Goal: Task Accomplishment & Management: Manage account settings

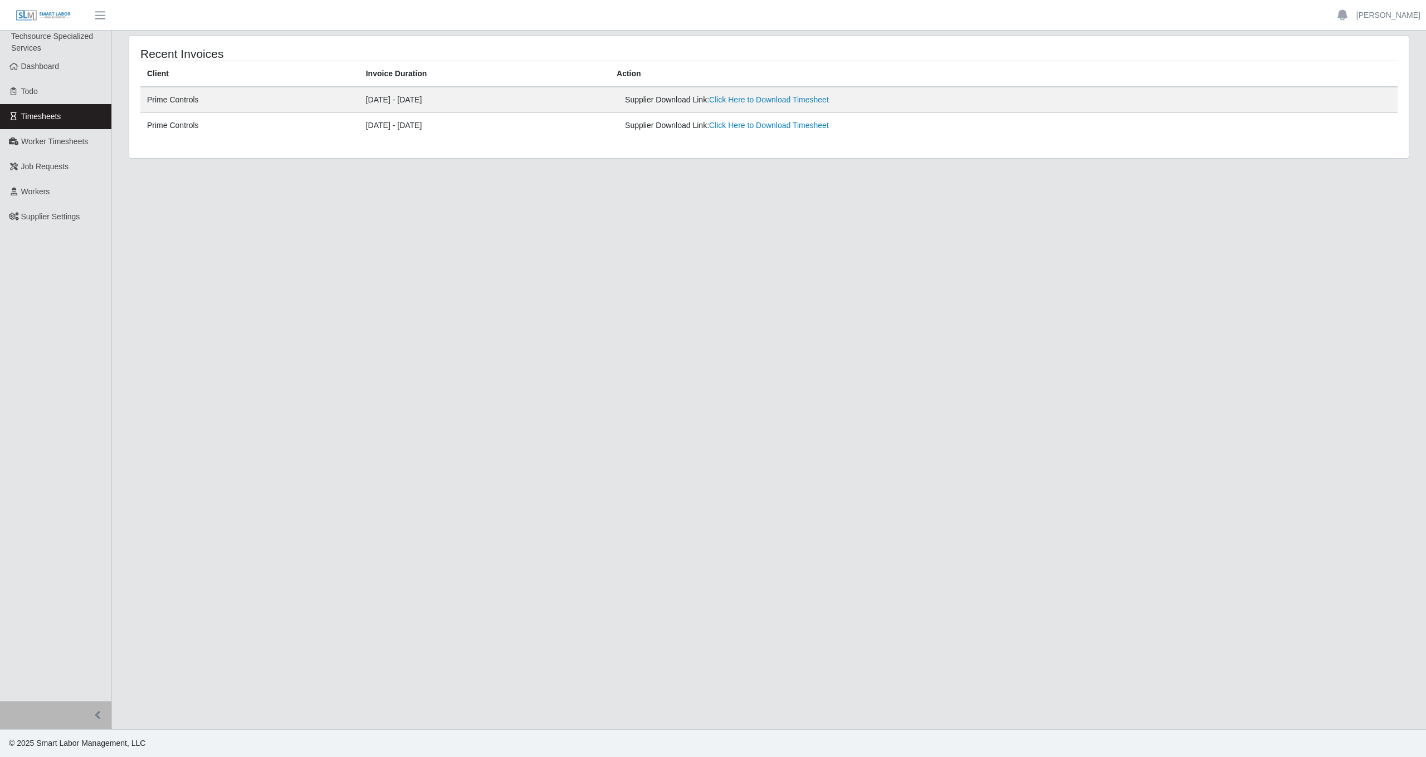
click at [505, 223] on main "Recent Invoices Client Invoice Duration Action Prime Controls [DATE] - [DATE] S…" at bounding box center [769, 380] width 1314 height 699
click at [823, 102] on link "Click Here to Download Timesheet" at bounding box center [769, 99] width 120 height 9
drag, startPoint x: 265, startPoint y: 121, endPoint x: 477, endPoint y: 121, distance: 212.2
click at [477, 121] on tr "Prime Controls [DATE] - [DATE] Supplier Download Link: Click Here to Download T…" at bounding box center [768, 126] width 1257 height 26
click at [478, 124] on td "[DATE] - [DATE]" at bounding box center [484, 126] width 251 height 26
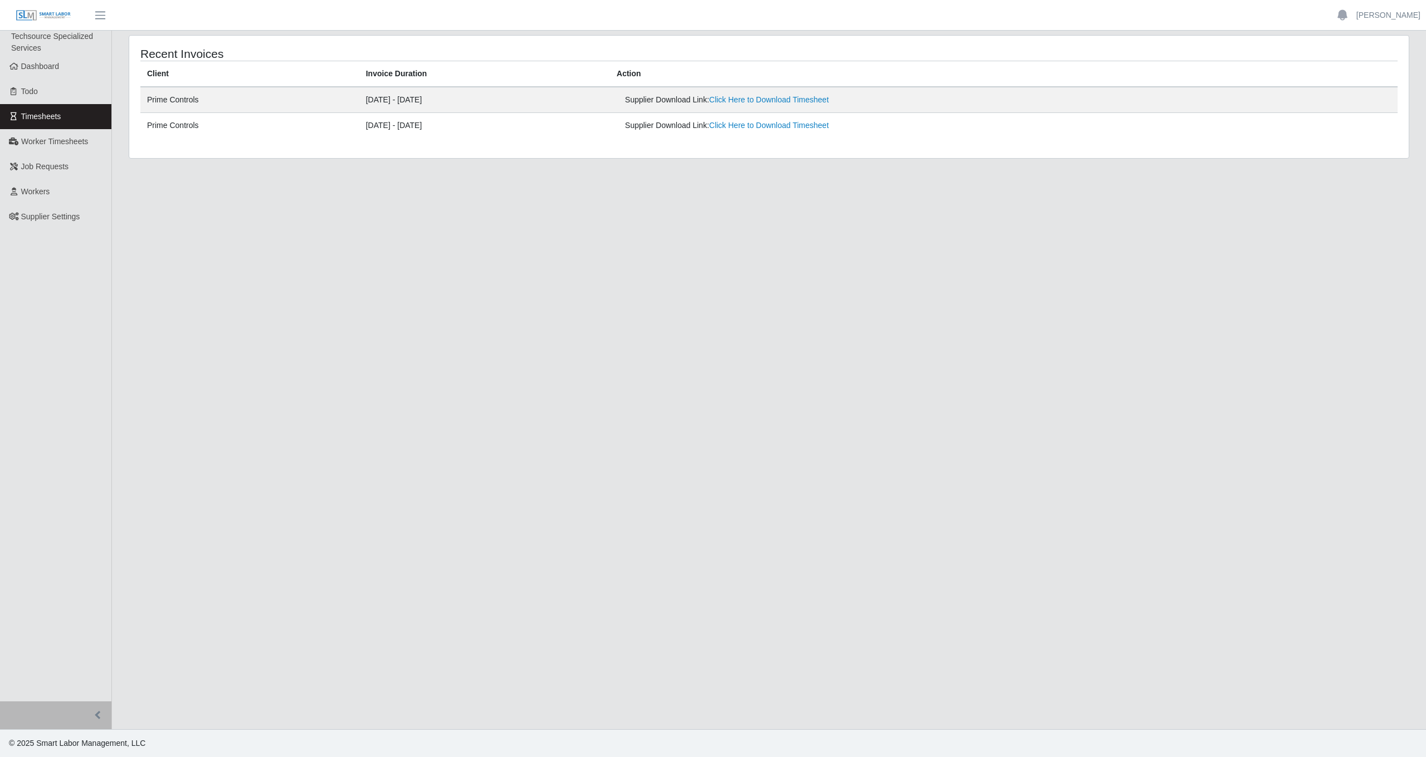
drag, startPoint x: 448, startPoint y: 125, endPoint x: 334, endPoint y: 125, distance: 114.2
click at [334, 125] on tr "Prime Controls [DATE] - [DATE] Supplier Download Link: Click Here to Download T…" at bounding box center [768, 126] width 1257 height 26
drag, startPoint x: 343, startPoint y: 100, endPoint x: 472, endPoint y: 99, distance: 128.7
click at [472, 99] on td "[DATE] - [DATE]" at bounding box center [484, 100] width 251 height 26
drag, startPoint x: 333, startPoint y: 103, endPoint x: 475, endPoint y: 104, distance: 142.6
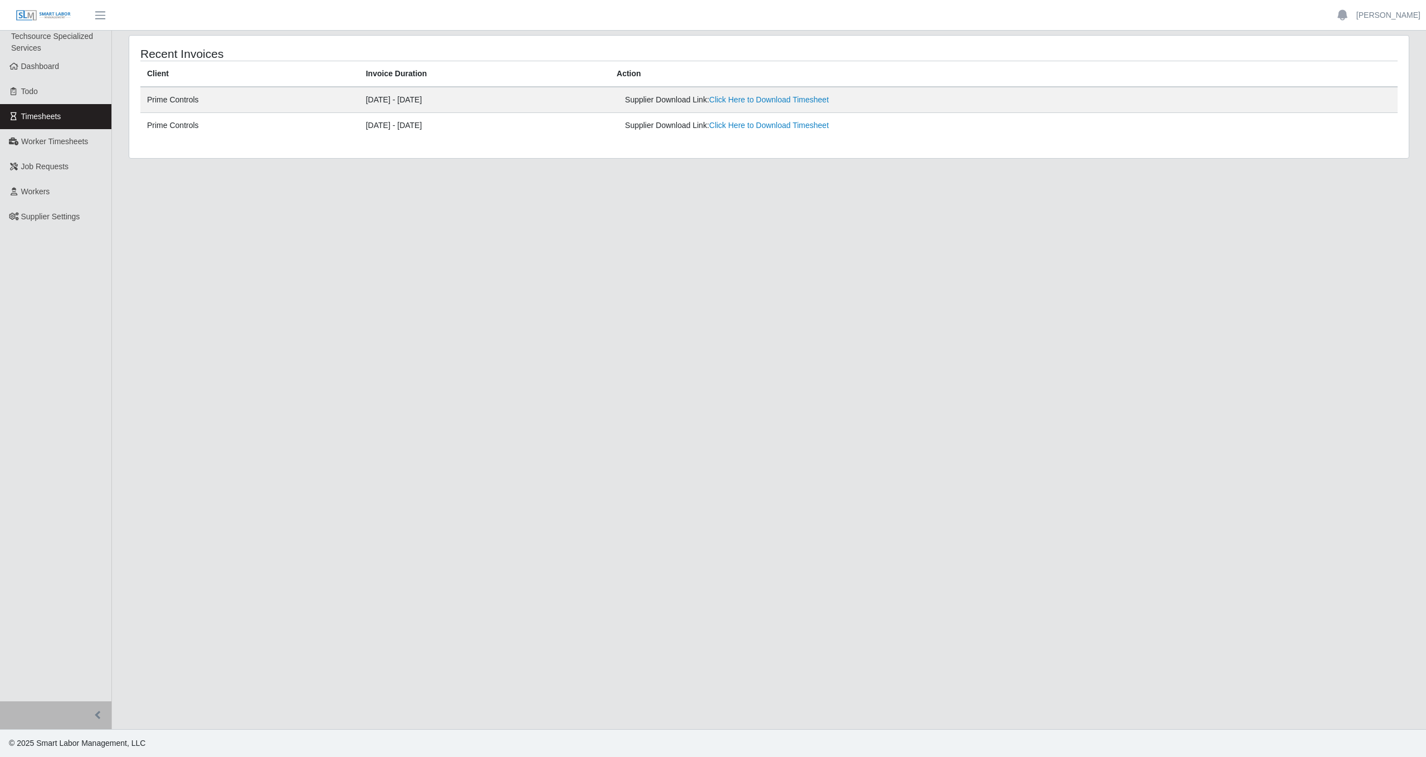
click at [475, 104] on tr "Prime Controls [DATE] - [DATE] Supplier Download Link: Click Here to Download T…" at bounding box center [768, 100] width 1257 height 26
click at [466, 106] on td "[DATE] - [DATE]" at bounding box center [484, 100] width 251 height 26
drag, startPoint x: 427, startPoint y: 104, endPoint x: 342, endPoint y: 104, distance: 84.7
click at [359, 104] on td "[DATE] - [DATE]" at bounding box center [484, 100] width 251 height 26
click at [935, 229] on main "Recent Invoices Client Invoice Duration Action Prime Controls [DATE] - [DATE] S…" at bounding box center [769, 380] width 1314 height 699
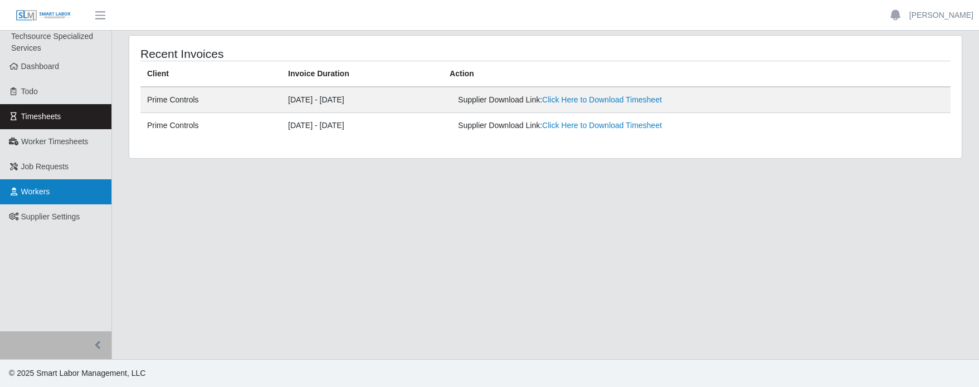
click at [71, 195] on link "Workers" at bounding box center [55, 191] width 111 height 25
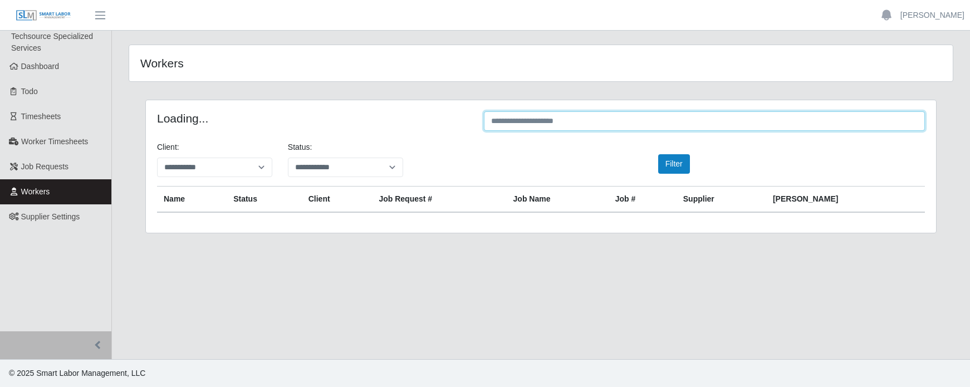
click at [555, 125] on input "text" at bounding box center [704, 120] width 441 height 19
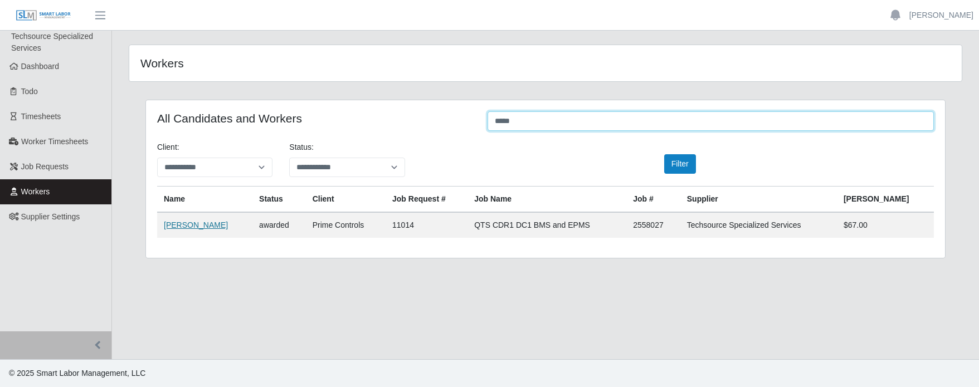
type input "*****"
click at [185, 228] on link "Debra Rodriguez" at bounding box center [196, 225] width 64 height 9
drag, startPoint x: 912, startPoint y: 228, endPoint x: 866, endPoint y: 228, distance: 46.2
click at [866, 228] on tr "Debra Rodriguez awarded Prime Controls 11014 QTS CDR1 DC1 BMS and EPMS 2558027 …" at bounding box center [545, 225] width 776 height 26
click at [915, 277] on main "**********" at bounding box center [545, 195] width 867 height 329
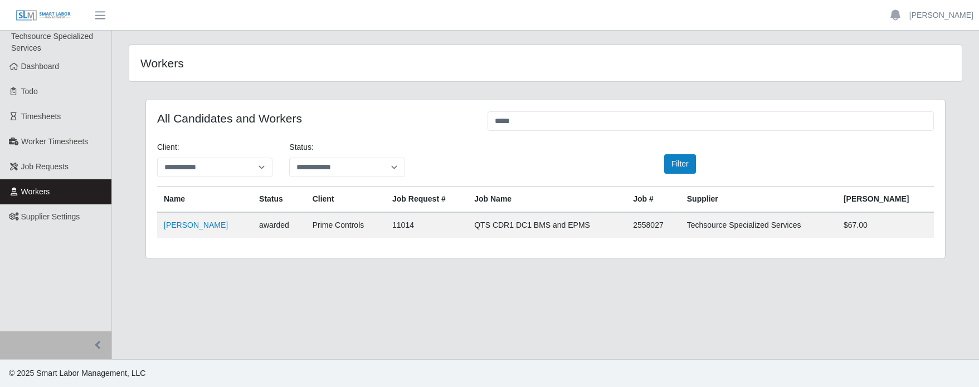
drag, startPoint x: 911, startPoint y: 224, endPoint x: 877, endPoint y: 224, distance: 34.5
click at [877, 224] on td "$67.00" at bounding box center [885, 225] width 97 height 26
click at [78, 117] on link "Timesheets" at bounding box center [55, 116] width 111 height 25
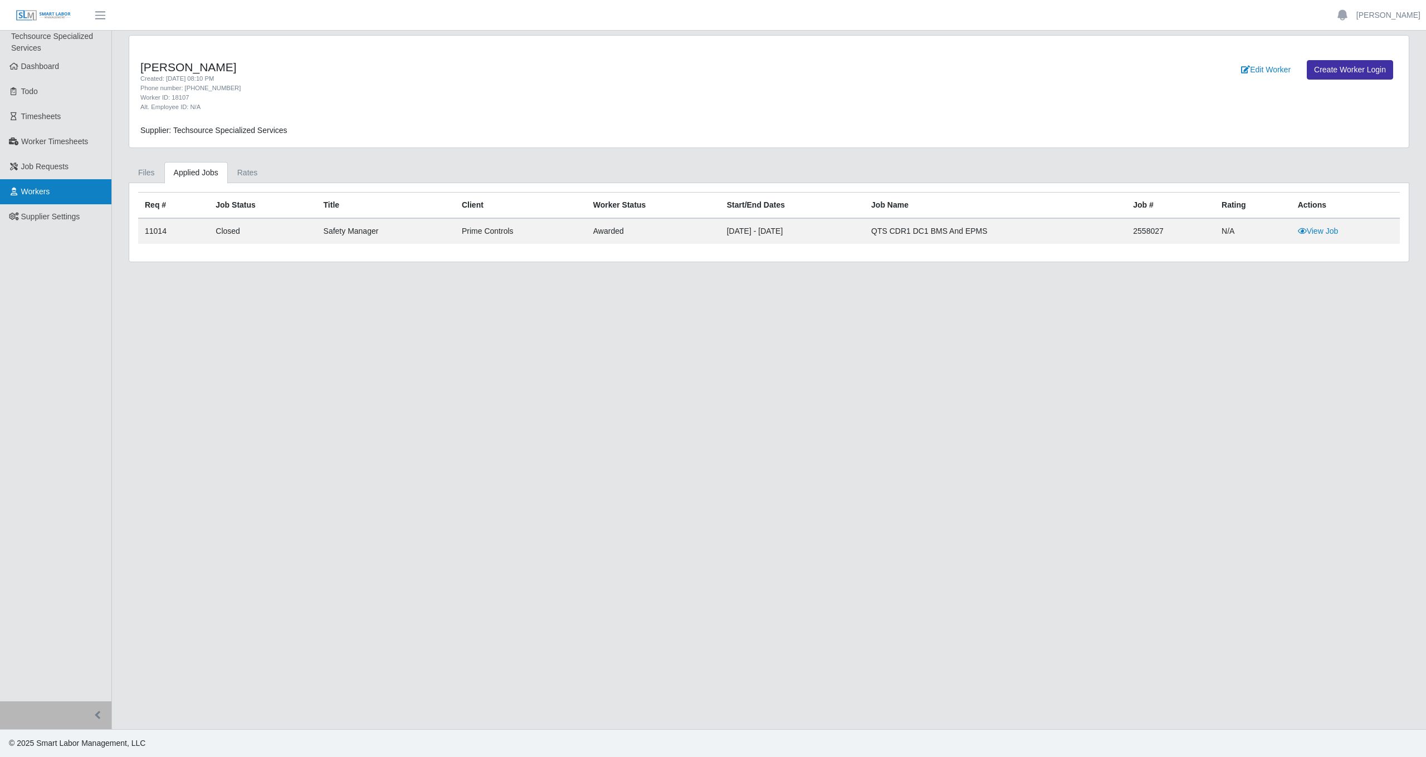
click at [75, 187] on link "Workers" at bounding box center [55, 191] width 111 height 25
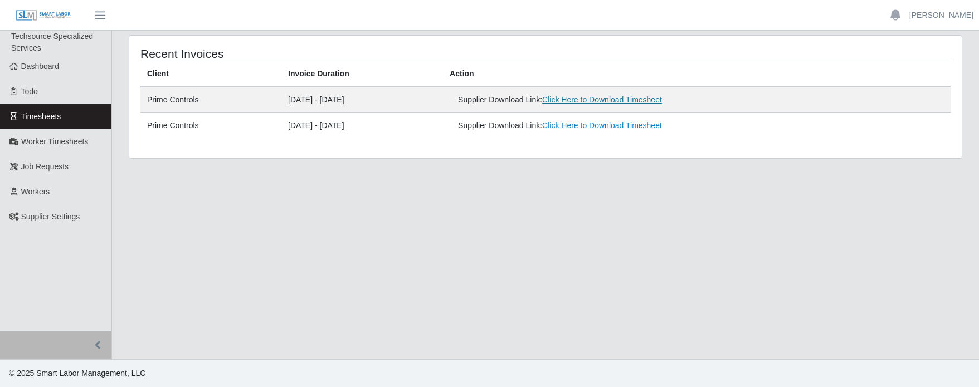
click at [647, 100] on link "Click Here to Download Timesheet" at bounding box center [602, 99] width 120 height 9
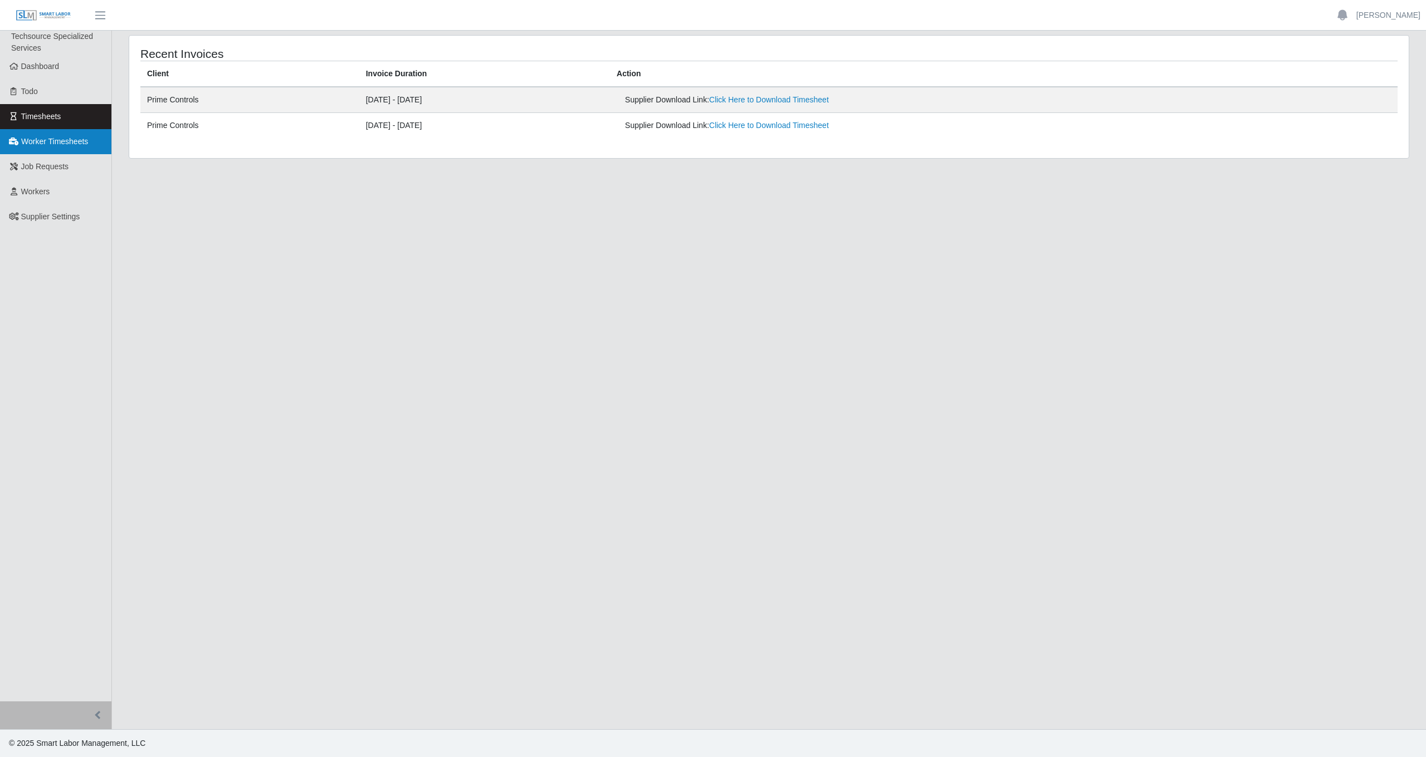
click at [72, 140] on span "Worker Timesheets" at bounding box center [54, 141] width 67 height 9
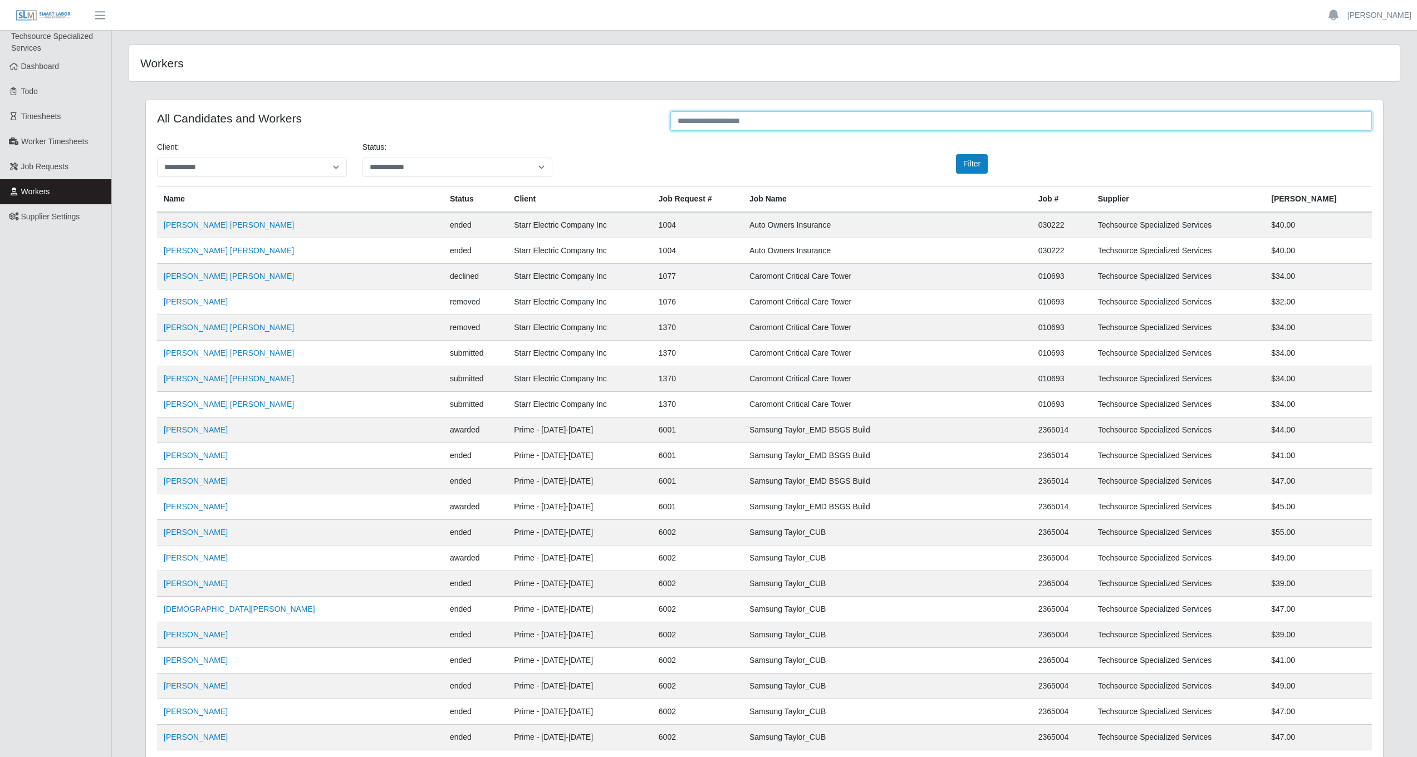
click at [751, 121] on input "text" at bounding box center [1022, 120] width 702 height 19
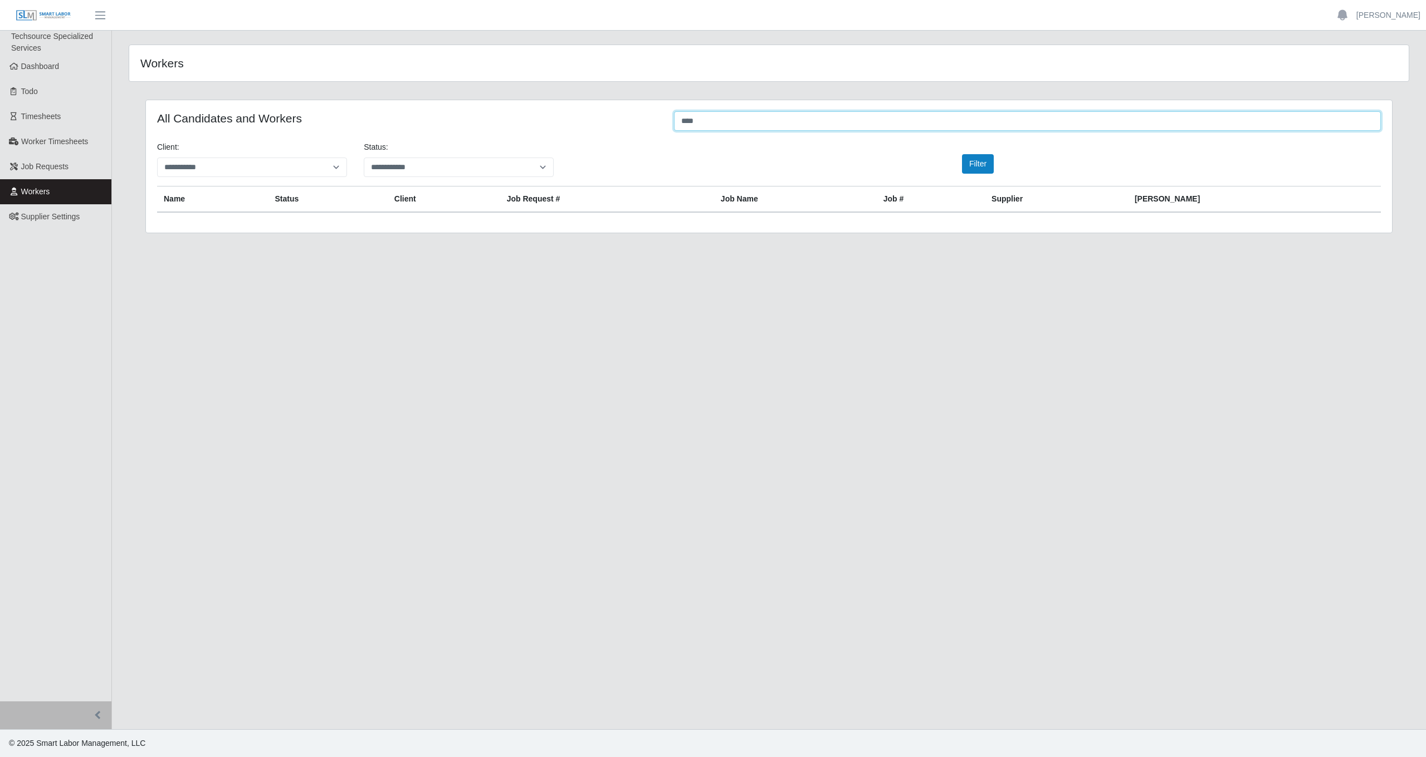
type input "***"
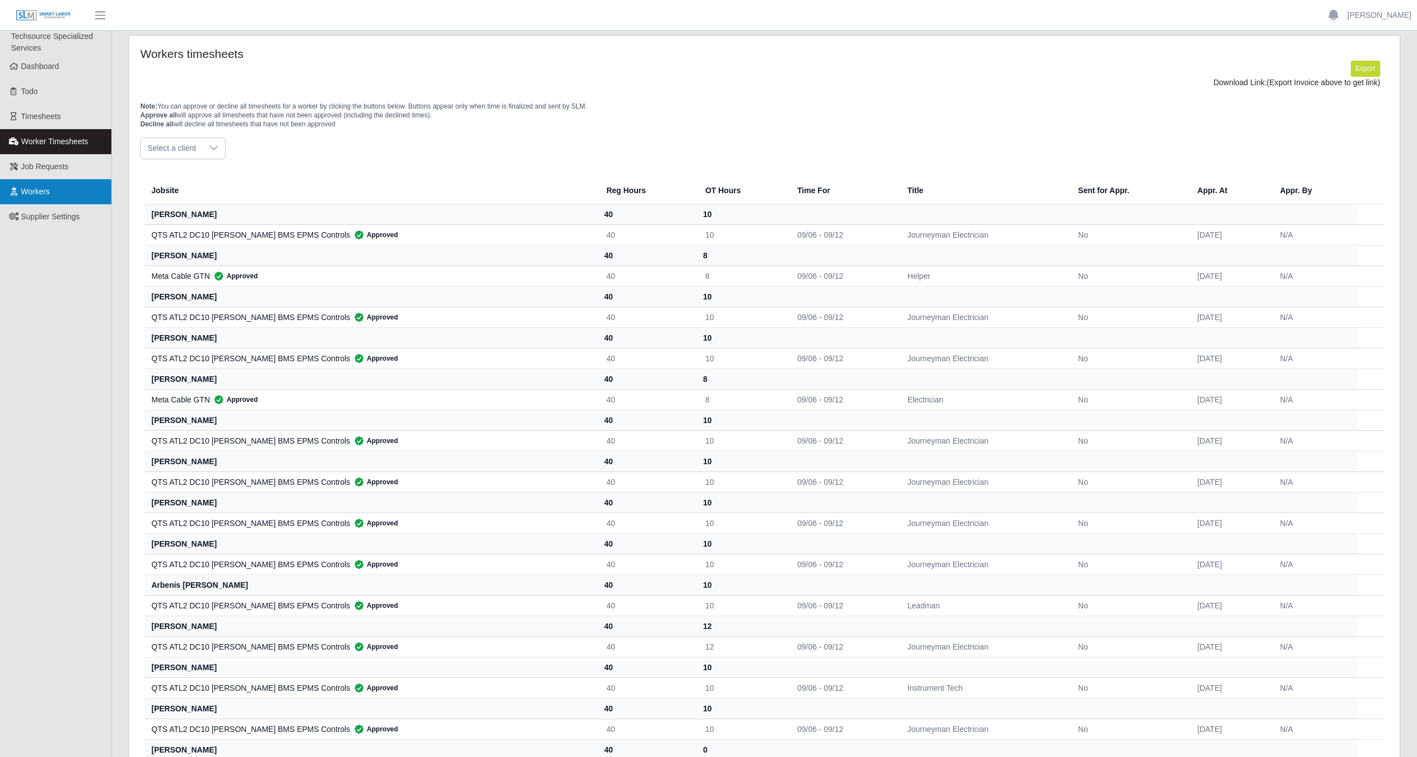
click at [60, 185] on link "Workers" at bounding box center [55, 191] width 111 height 25
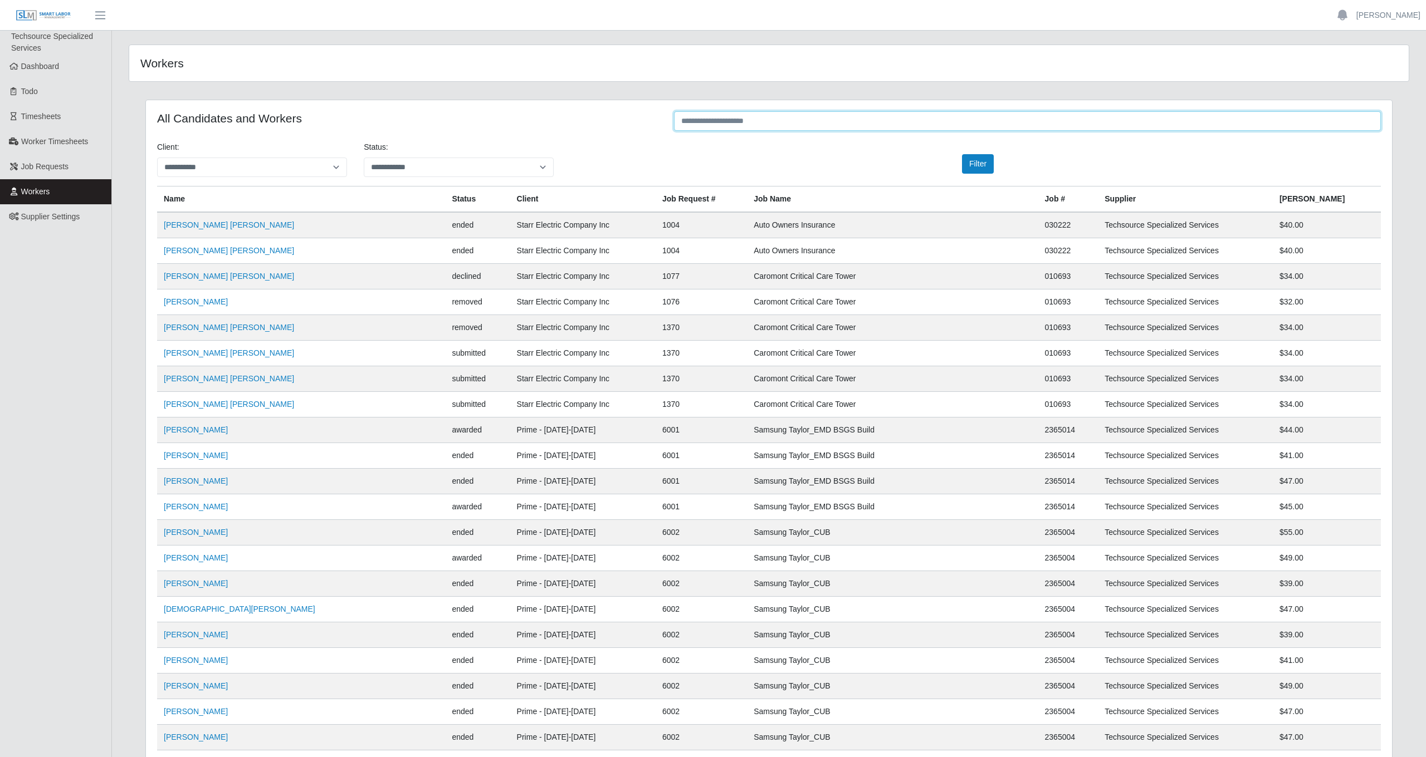
click at [705, 123] on input "text" at bounding box center [1027, 120] width 707 height 19
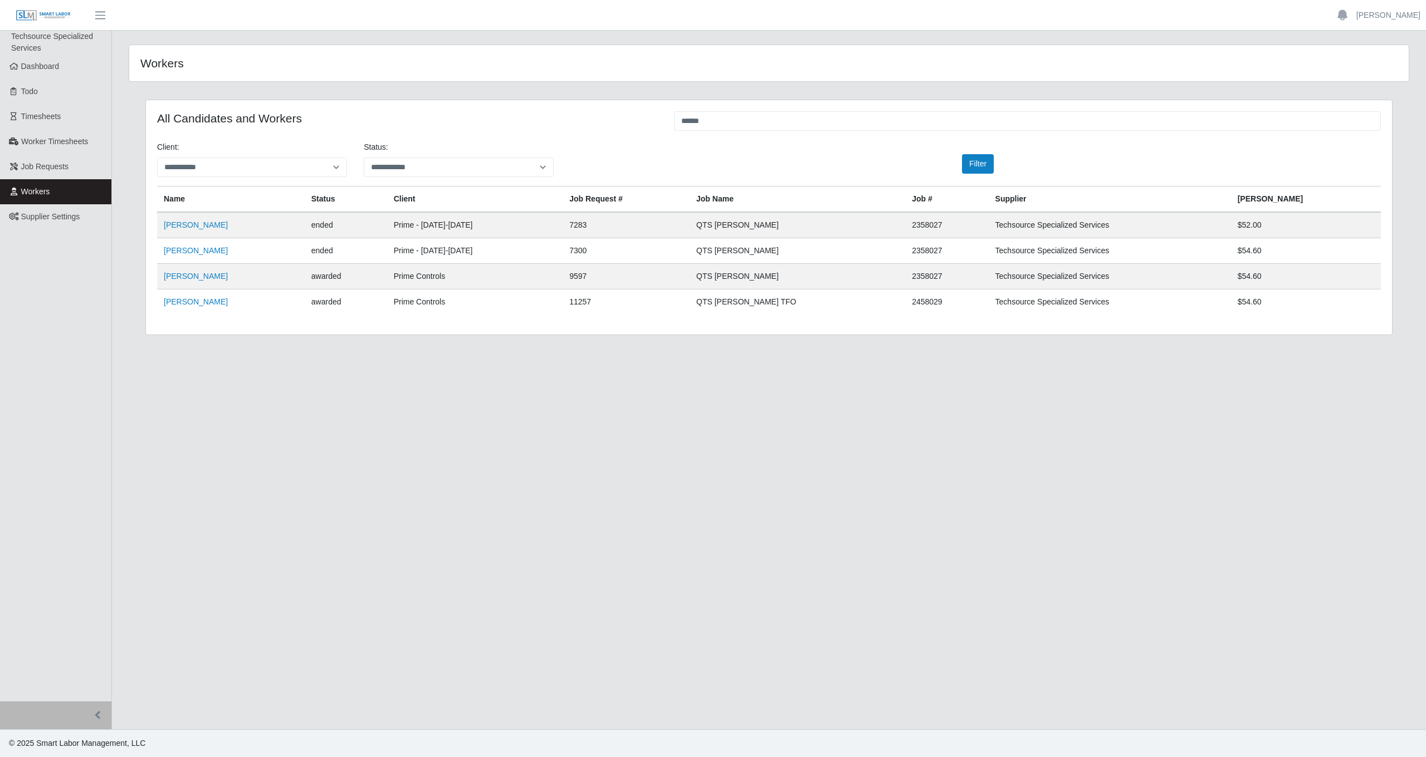
drag, startPoint x: 1326, startPoint y: 303, endPoint x: 1280, endPoint y: 303, distance: 46.2
click at [1280, 303] on tr "[PERSON_NAME] awarded Prime Controls 11257 QTS [PERSON_NAME] TFO 2458029 Techso…" at bounding box center [769, 303] width 1224 height 26
click at [1331, 281] on td "$54.60" at bounding box center [1306, 277] width 150 height 26
drag, startPoint x: 162, startPoint y: 276, endPoint x: 1352, endPoint y: 310, distance: 1190.7
click at [1352, 310] on tbody "[PERSON_NAME] ended Prime - [DATE]-[DATE] 7283 QTS [PERSON_NAME] 2358027 Techso…" at bounding box center [769, 263] width 1224 height 102
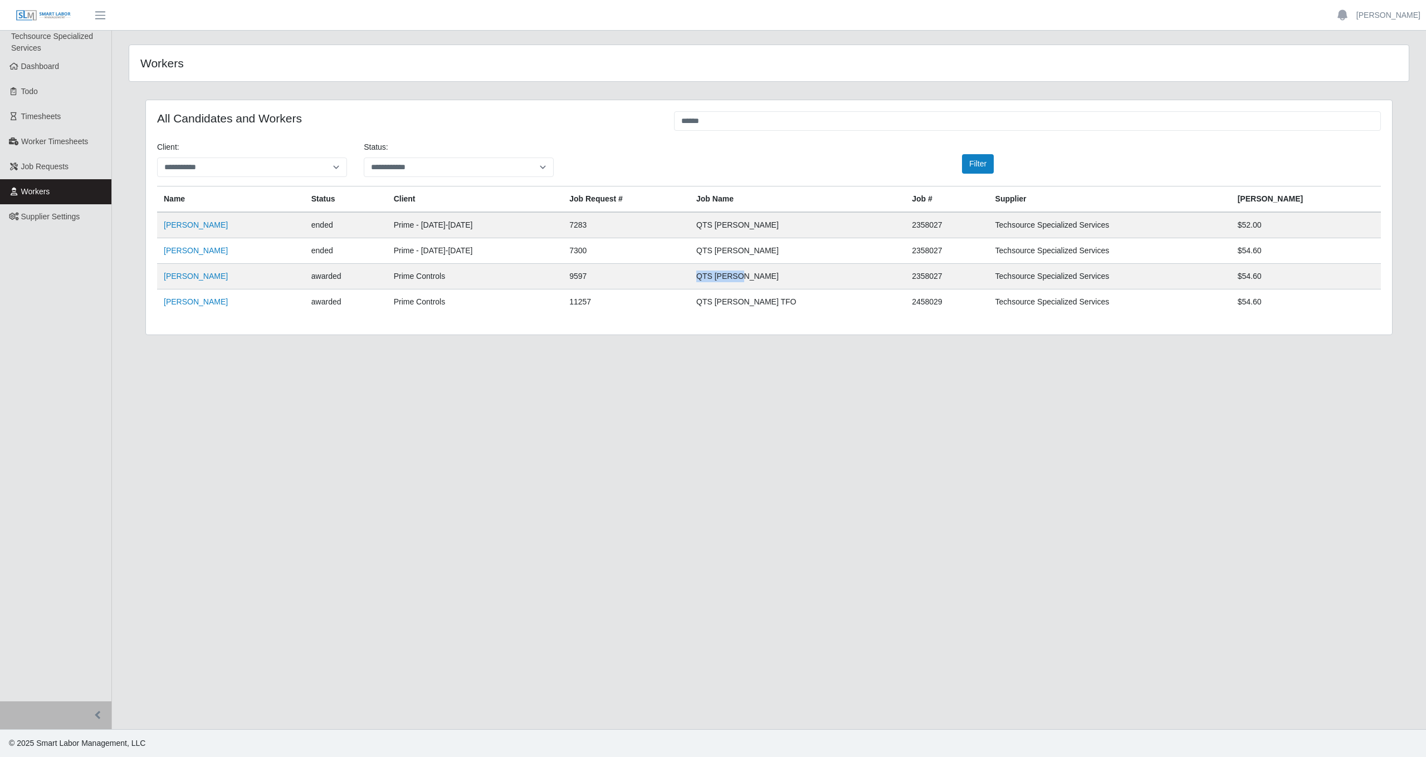
drag, startPoint x: 814, startPoint y: 279, endPoint x: 765, endPoint y: 279, distance: 49.6
click at [765, 279] on td "QTS [PERSON_NAME]" at bounding box center [798, 277] width 216 height 26
drag, startPoint x: 1323, startPoint y: 277, endPoint x: 1274, endPoint y: 279, distance: 49.6
click at [1274, 279] on tr "[PERSON_NAME] awarded Prime Controls 9597 QTS [PERSON_NAME] 2358027 Techsource …" at bounding box center [769, 277] width 1224 height 26
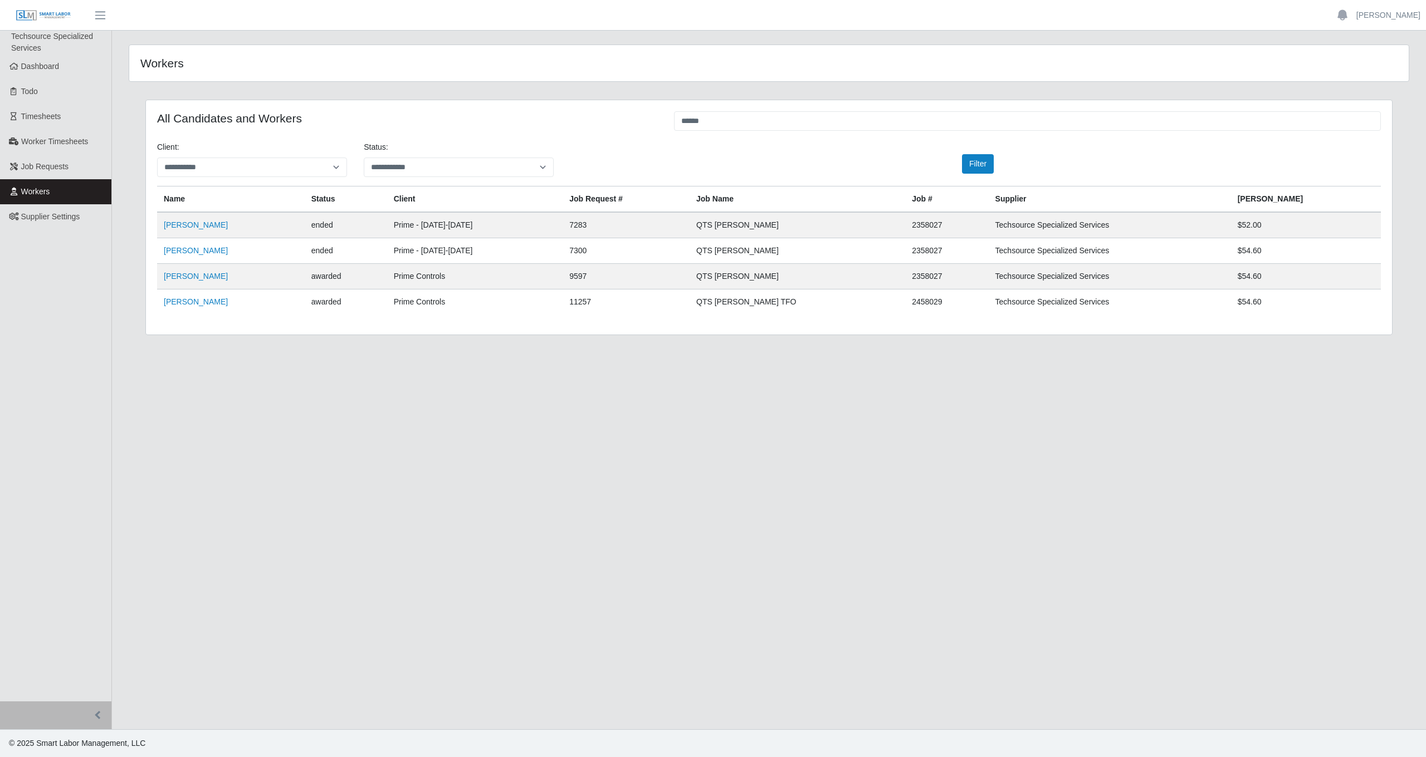
click at [1329, 281] on td "$54.60" at bounding box center [1306, 277] width 150 height 26
drag, startPoint x: 1328, startPoint y: 279, endPoint x: 1279, endPoint y: 280, distance: 49.6
click at [1279, 280] on tr "[PERSON_NAME] awarded Prime Controls 9597 QTS [PERSON_NAME] 2358027 Techsource …" at bounding box center [769, 277] width 1224 height 26
click at [570, 1] on header "[PERSON_NAME] Account Settings Logout" at bounding box center [713, 15] width 1426 height 31
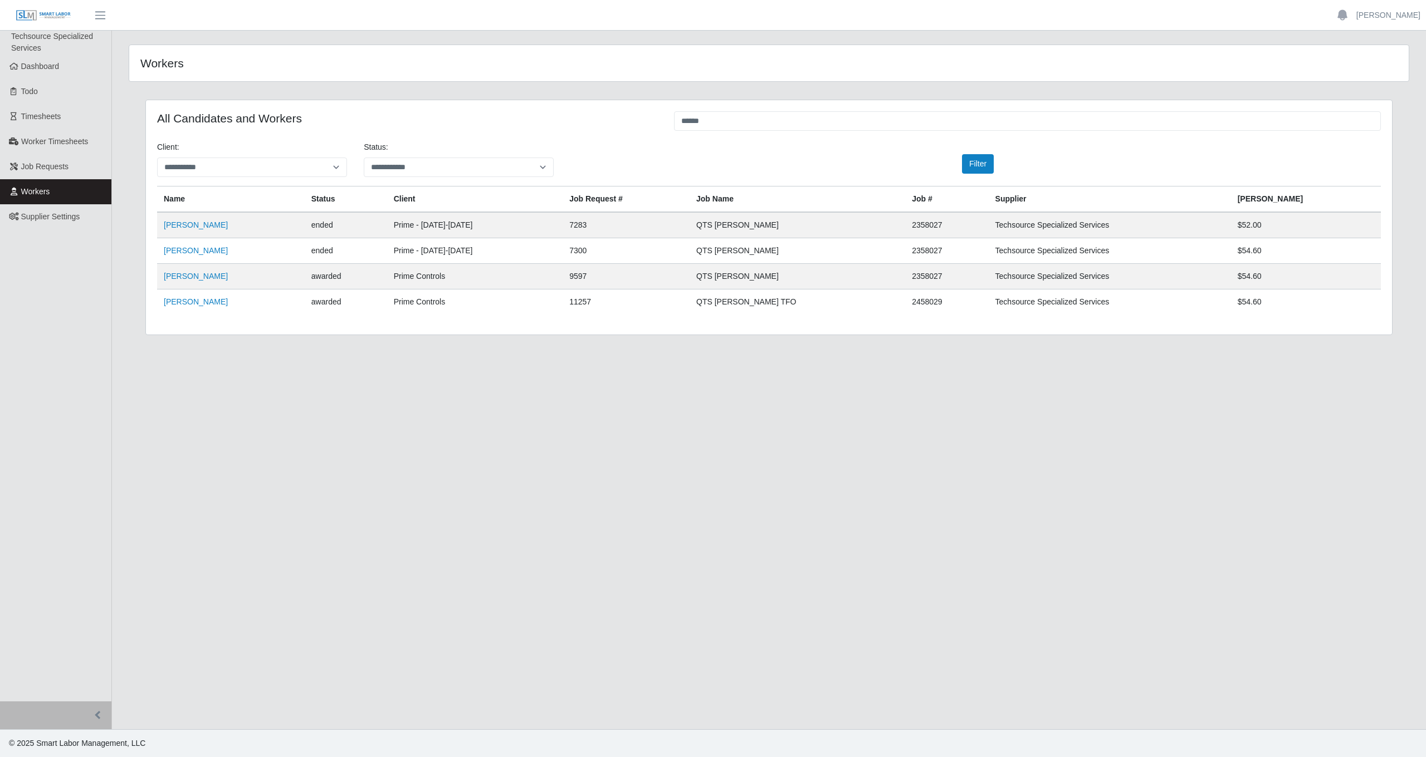
drag, startPoint x: 1297, startPoint y: 303, endPoint x: 1338, endPoint y: 297, distance: 41.6
click at [1338, 297] on td "$54.60" at bounding box center [1306, 303] width 150 height 26
click at [1231, 295] on td "Techsource Specialized Services" at bounding box center [1110, 303] width 242 height 26
drag, startPoint x: 846, startPoint y: 118, endPoint x: 599, endPoint y: 120, distance: 246.7
click at [599, 120] on div "All Candidates and Workers ******" at bounding box center [769, 122] width 1240 height 22
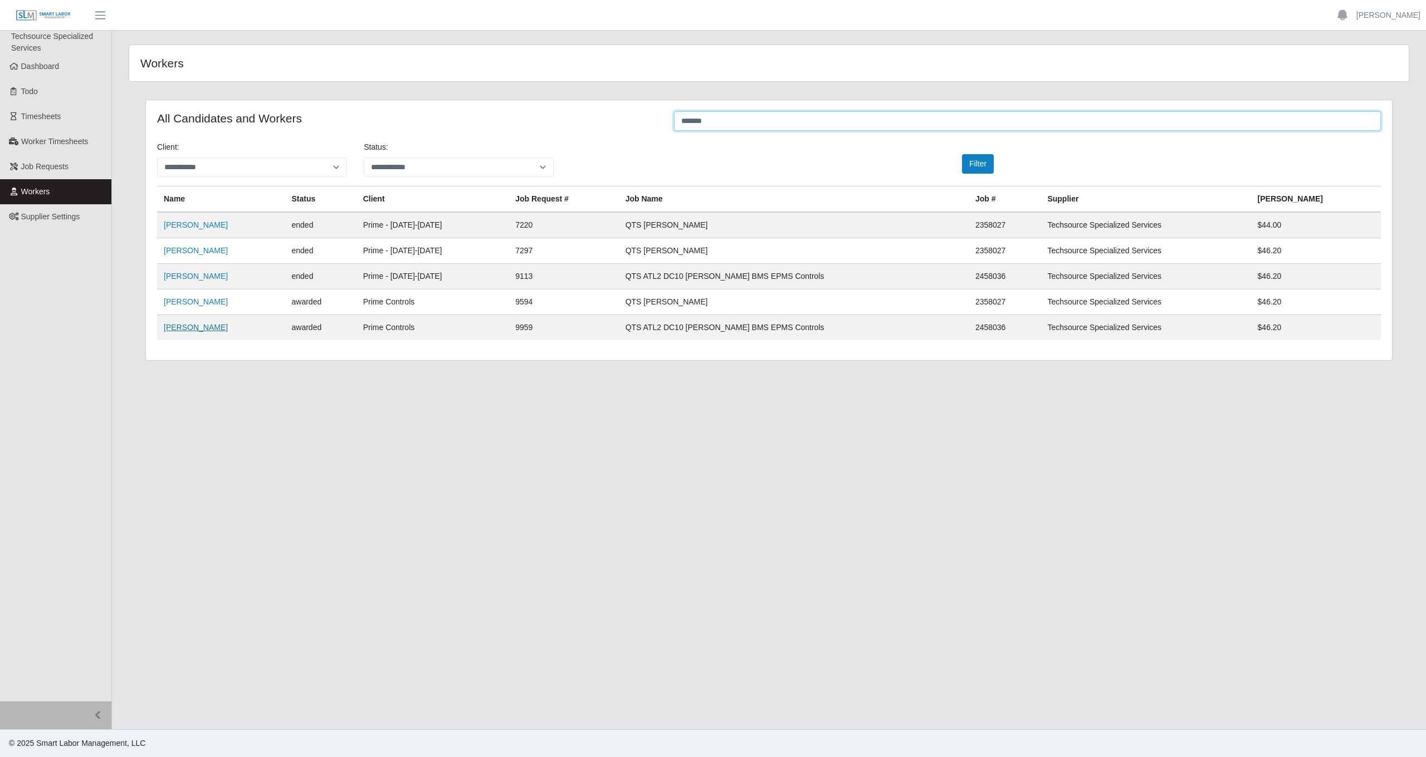
type input "******"
click at [195, 329] on link "[PERSON_NAME]" at bounding box center [196, 327] width 64 height 9
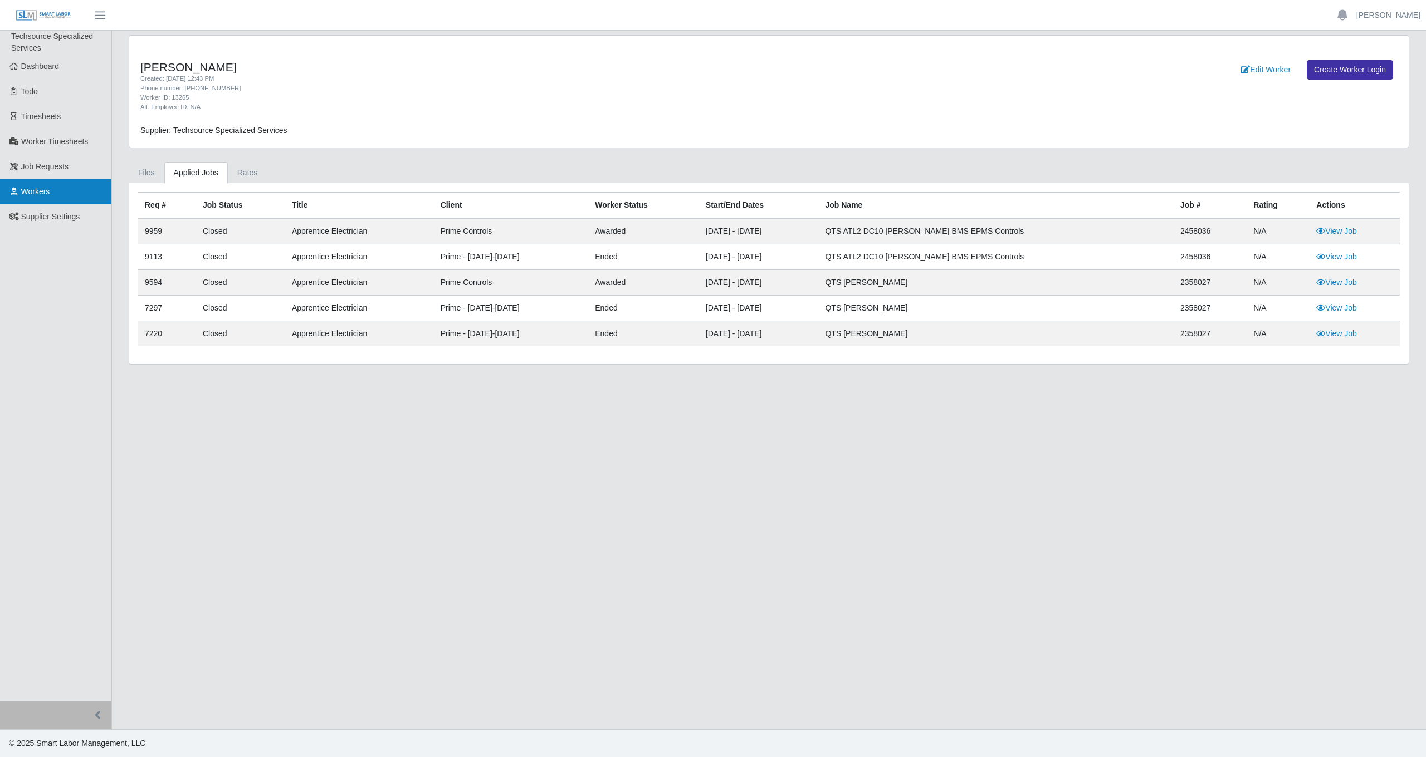
click at [52, 184] on link "Workers" at bounding box center [55, 191] width 111 height 25
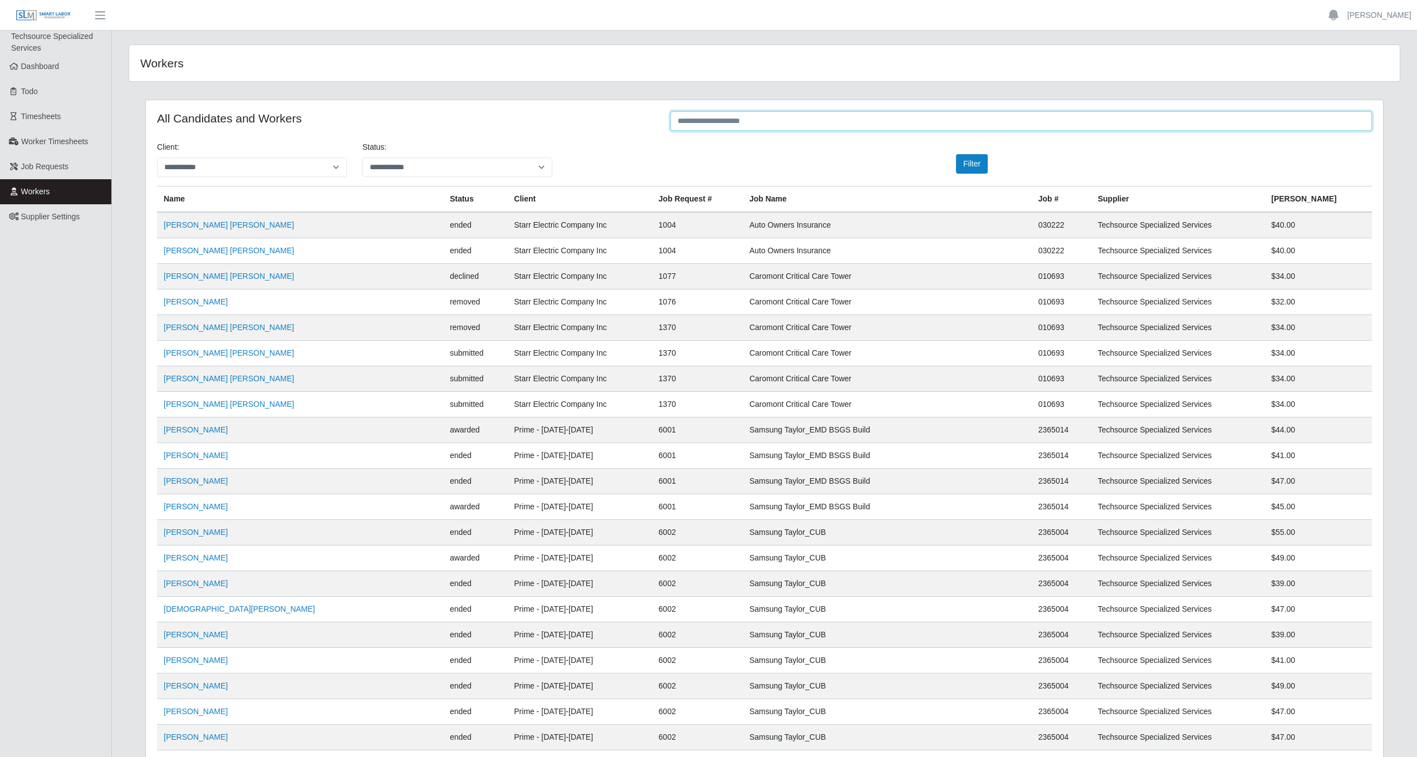
click at [798, 119] on input "text" at bounding box center [1022, 120] width 702 height 19
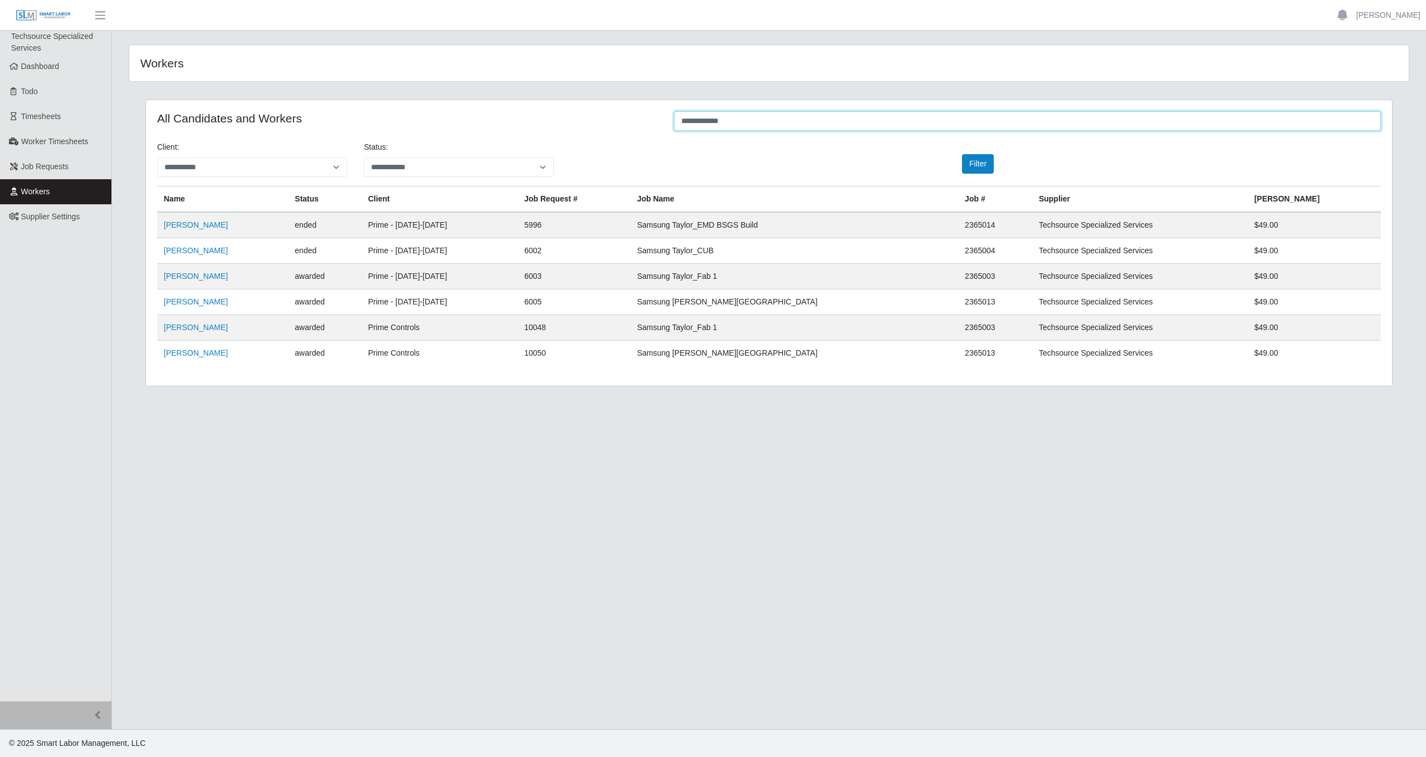
drag, startPoint x: 757, startPoint y: 120, endPoint x: 603, endPoint y: 121, distance: 154.8
click at [603, 121] on div "**********" at bounding box center [769, 122] width 1240 height 22
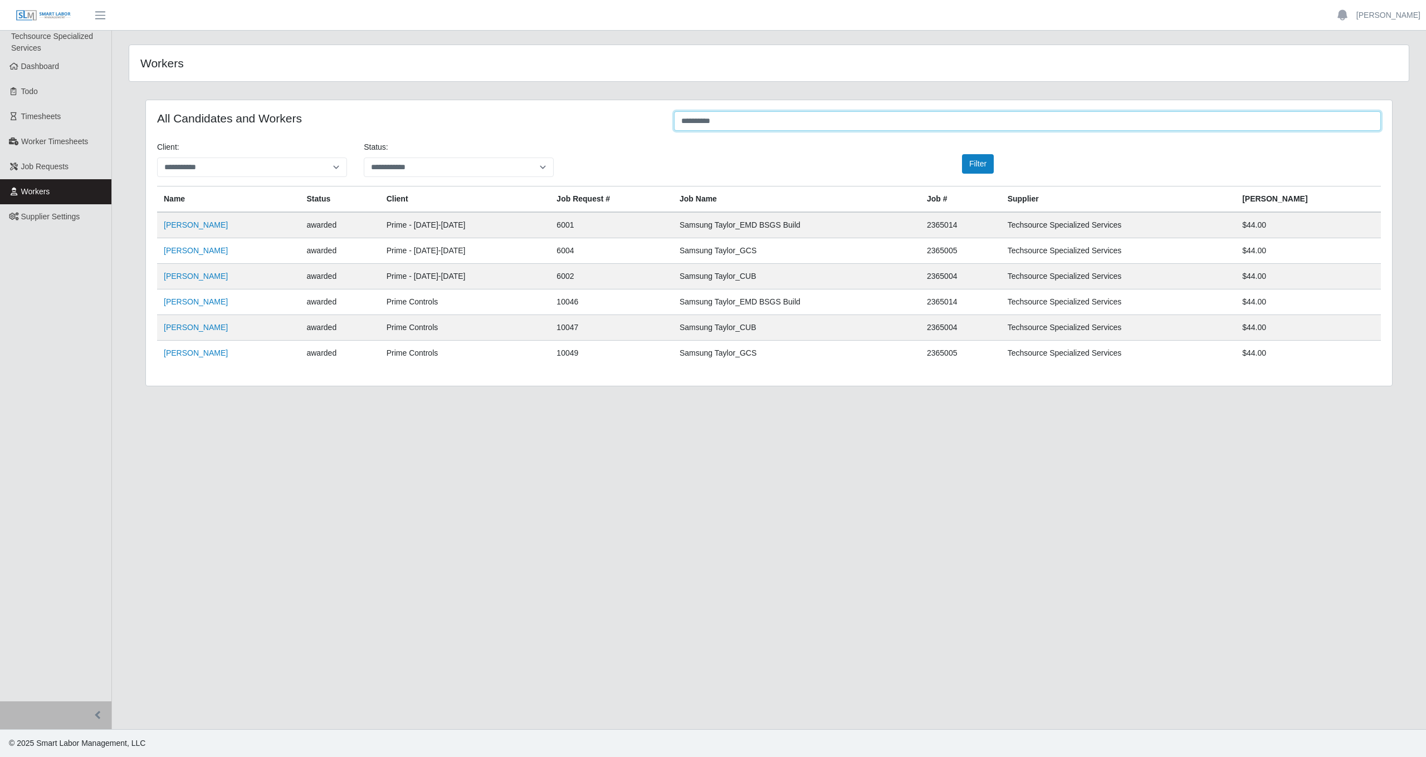
drag, startPoint x: 701, startPoint y: 116, endPoint x: 576, endPoint y: 112, distance: 125.4
click at [576, 112] on div "**********" at bounding box center [769, 122] width 1240 height 22
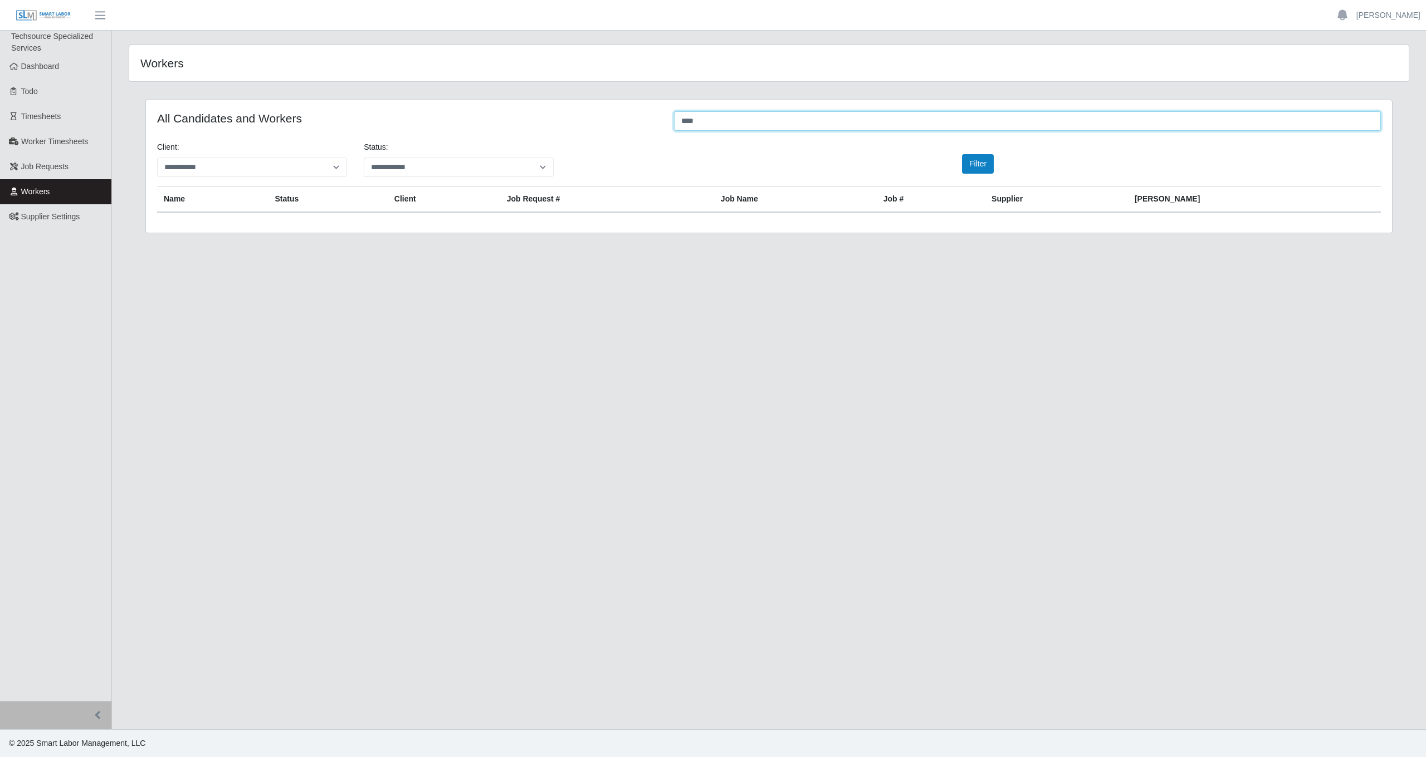
type input "*****"
